Goal: Find specific page/section: Find specific page/section

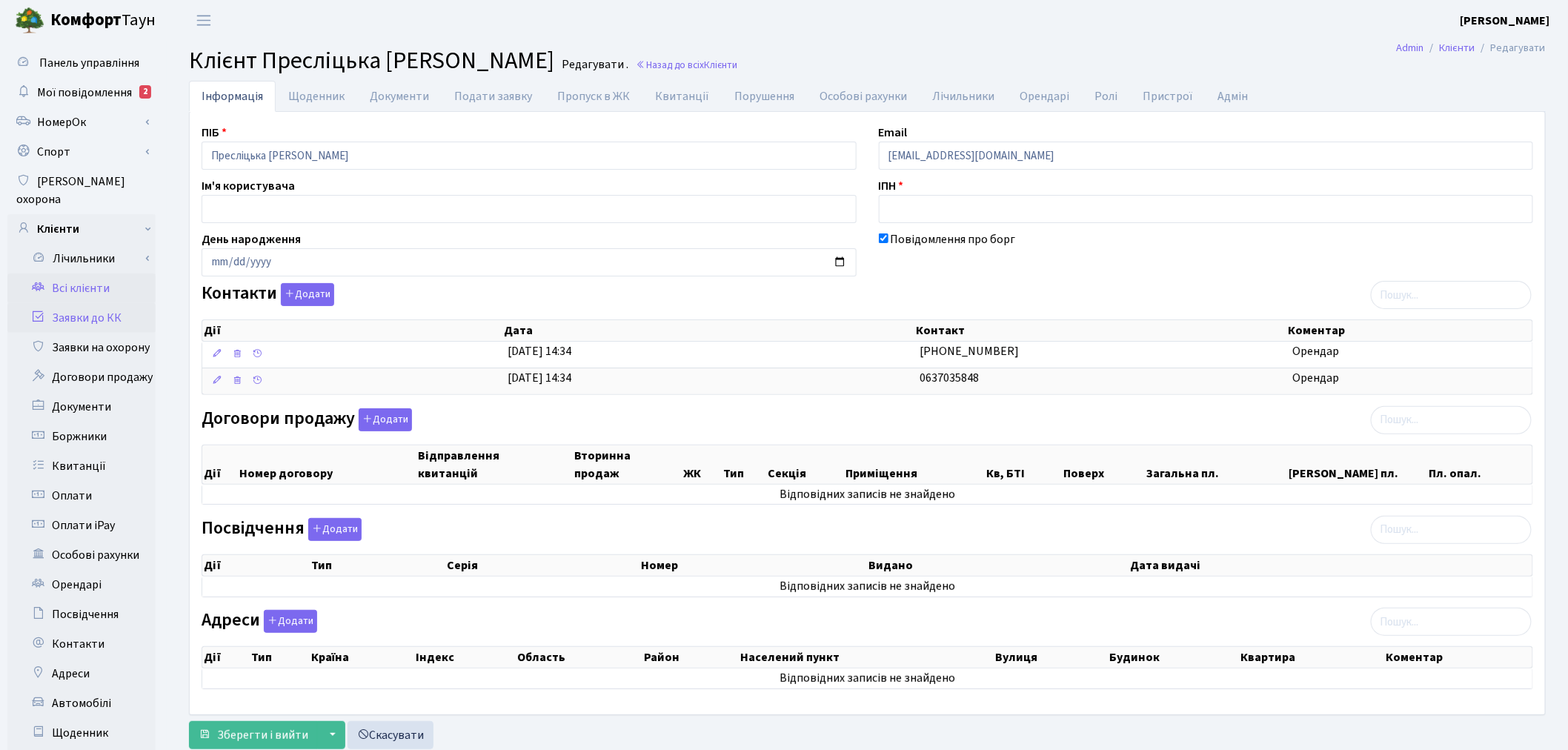
click at [79, 303] on link "Заявки до КК" at bounding box center [81, 318] width 149 height 30
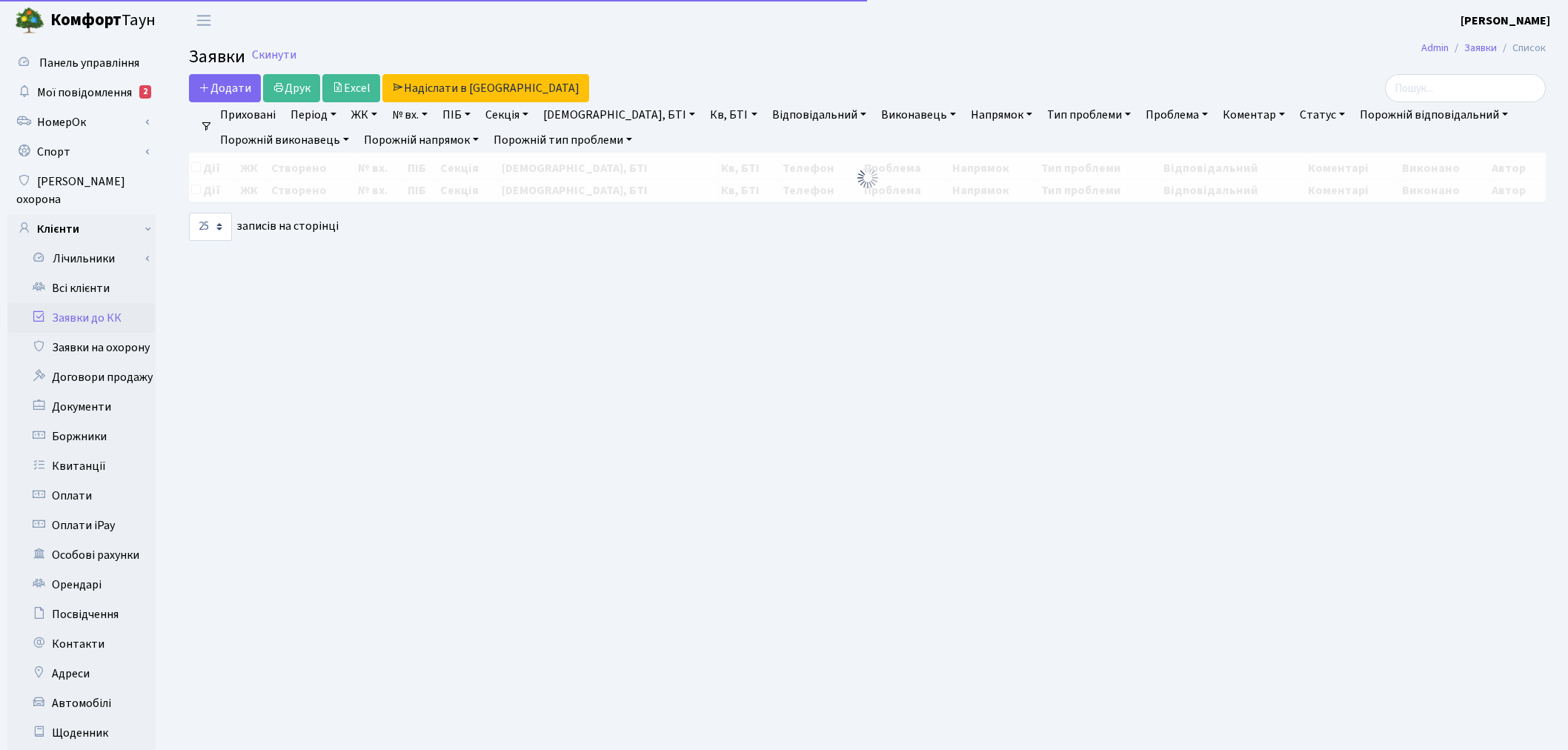
select select "25"
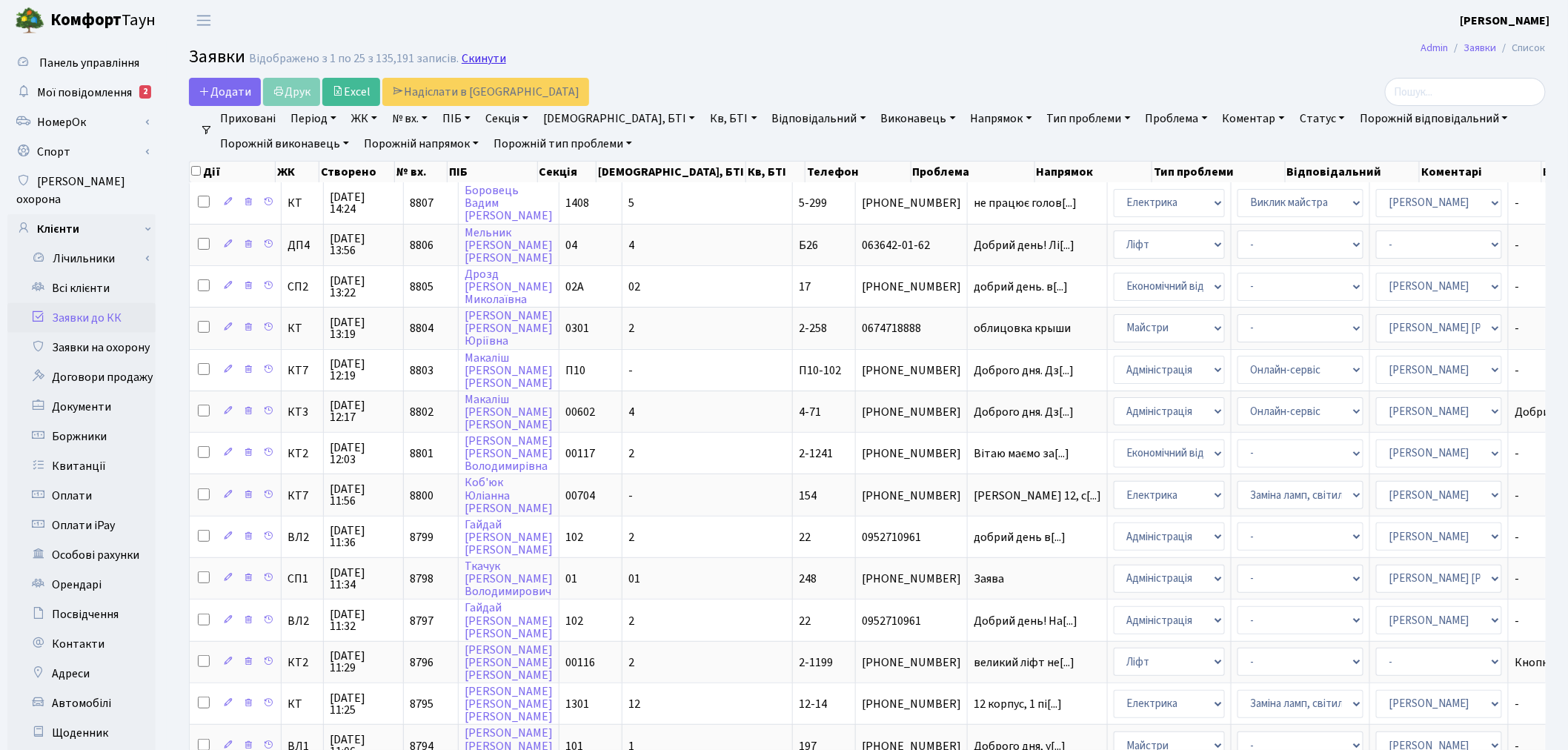
click at [494, 64] on link "Скинути" at bounding box center [484, 59] width 45 height 14
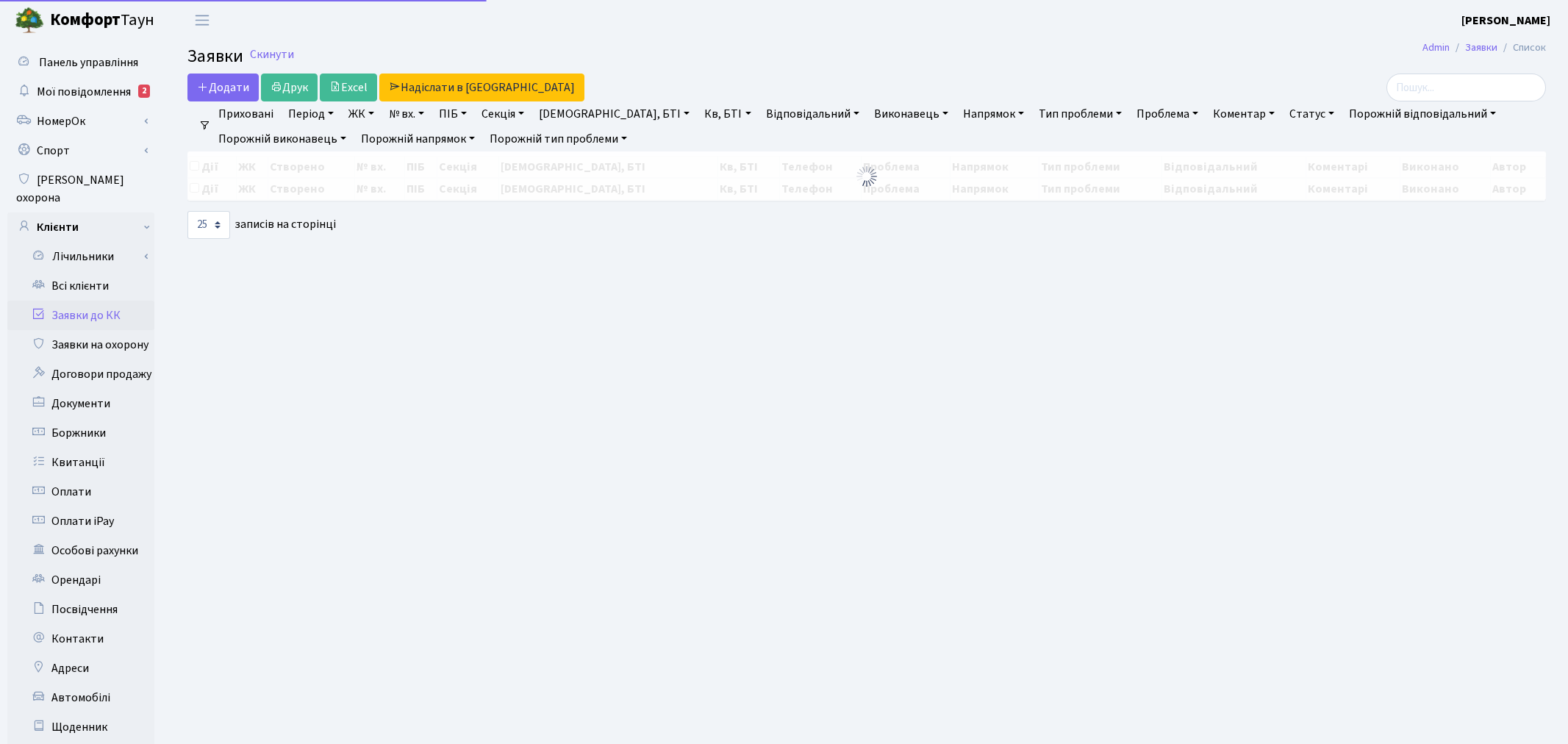
select select "25"
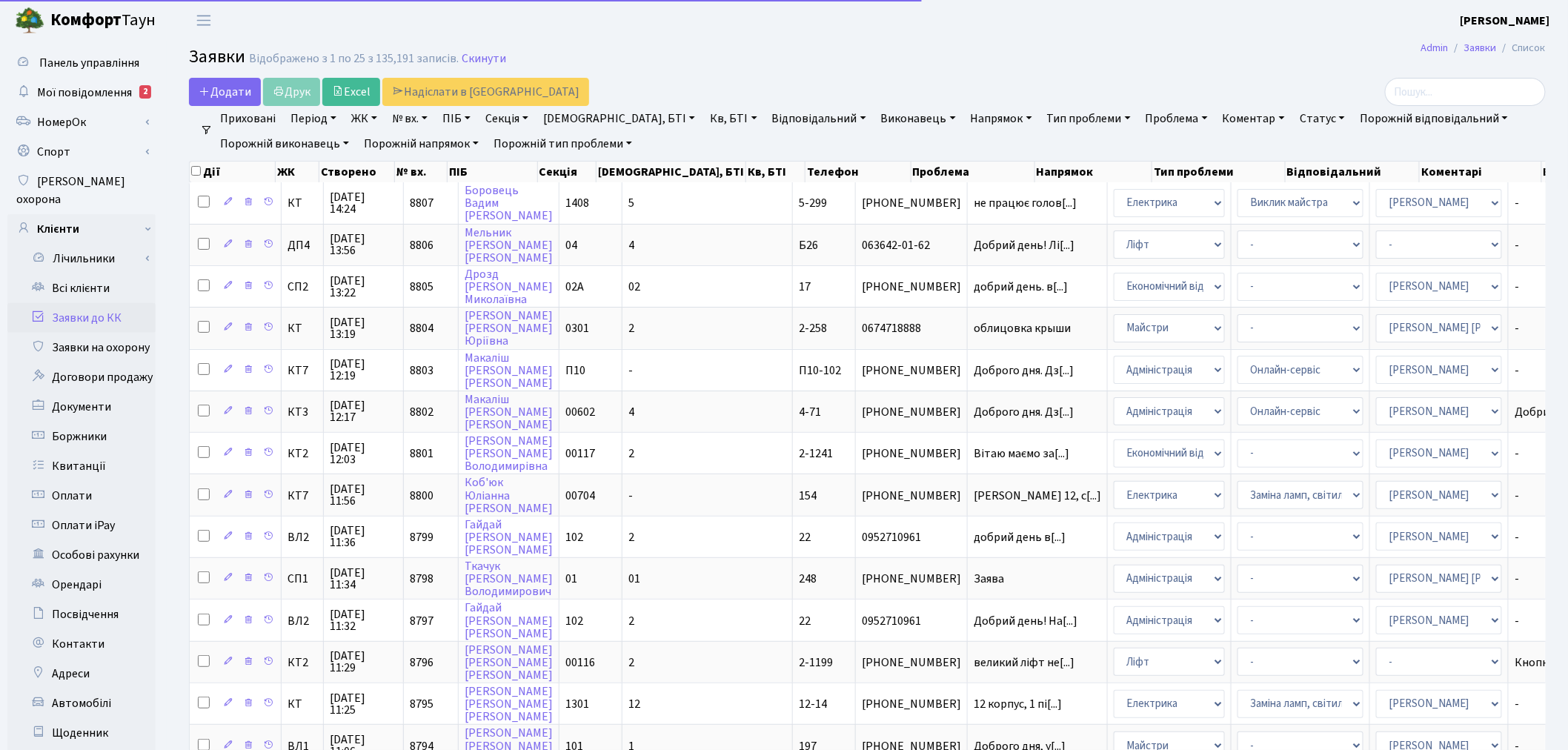
click at [410, 119] on link "№ вх." at bounding box center [410, 118] width 48 height 25
click at [417, 152] on input "text" at bounding box center [430, 148] width 87 height 28
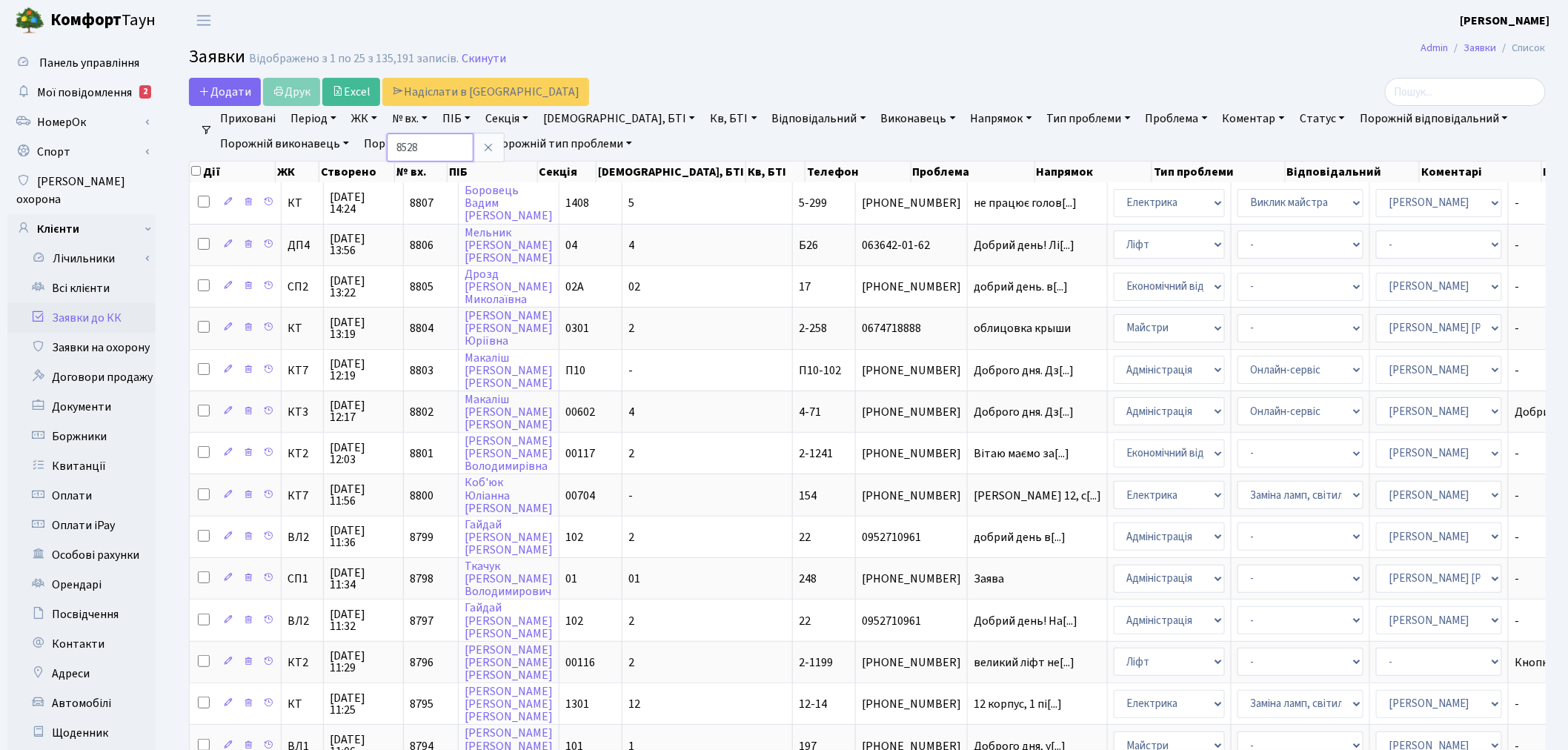
type input "8528"
